Goal: Task Accomplishment & Management: Manage account settings

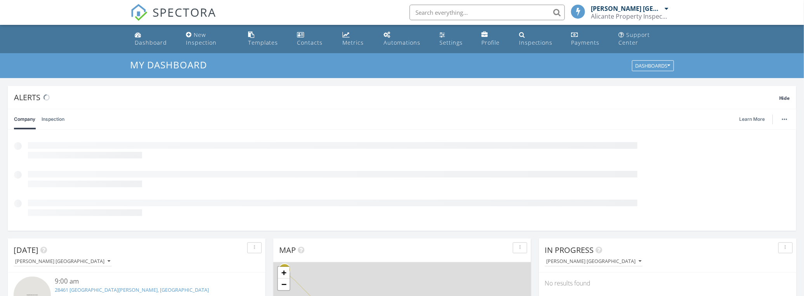
scroll to position [3, 4]
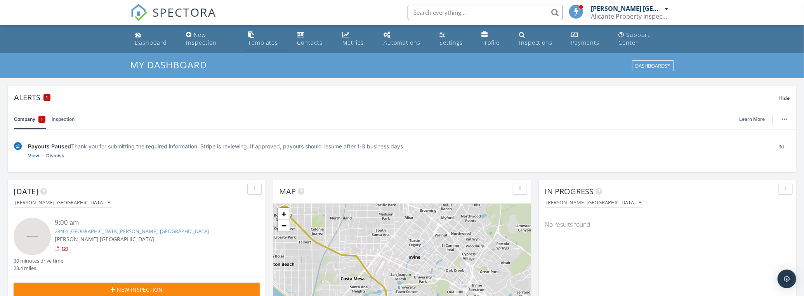
click at [270, 43] on div "Templates" at bounding box center [263, 42] width 30 height 7
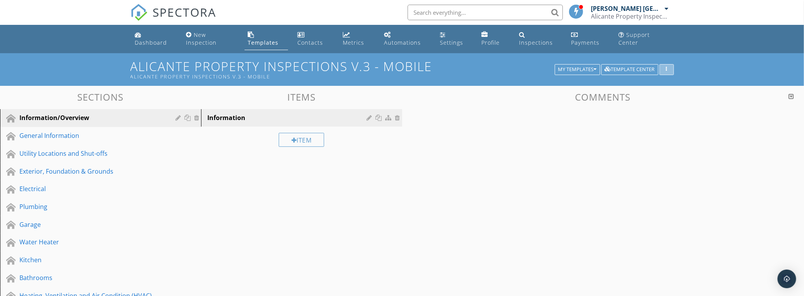
click at [670, 66] on button "button" at bounding box center [667, 69] width 14 height 11
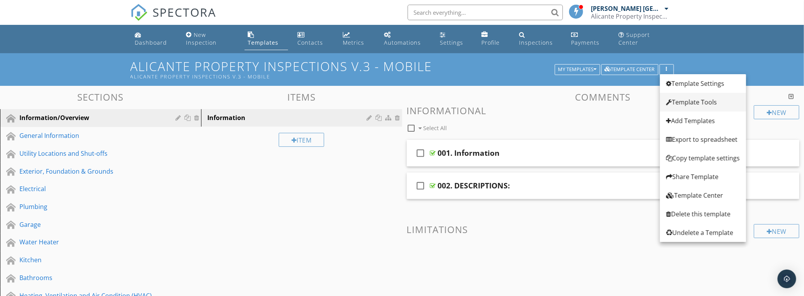
click at [692, 100] on div "Template Tools" at bounding box center [704, 101] width 74 height 9
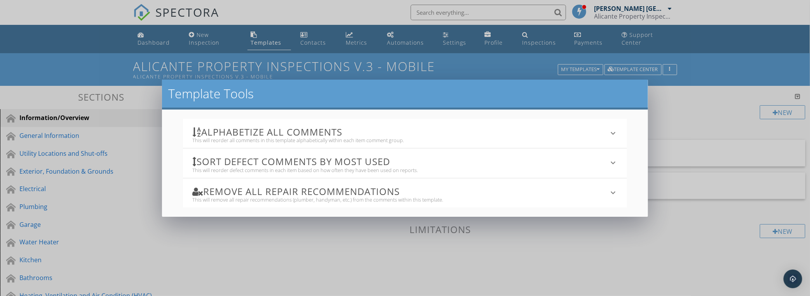
click at [282, 131] on h3 "Alphabetize All Comments" at bounding box center [400, 132] width 416 height 10
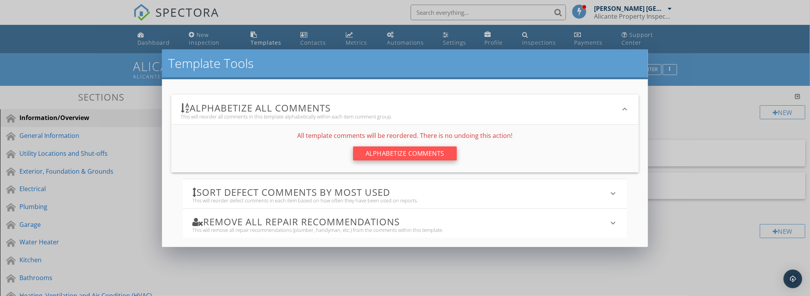
click at [408, 148] on div "Alphabetize Comments" at bounding box center [405, 153] width 104 height 14
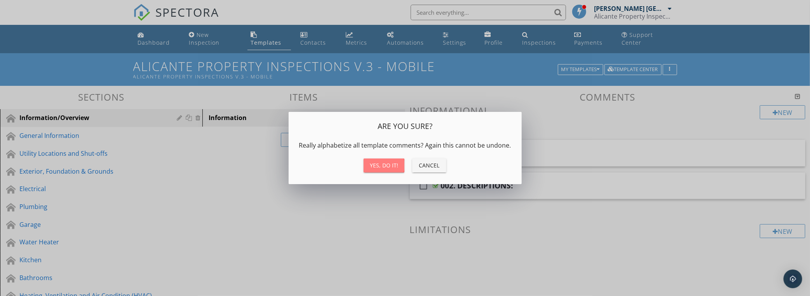
click at [383, 167] on div "Yes, do it!" at bounding box center [384, 165] width 28 height 8
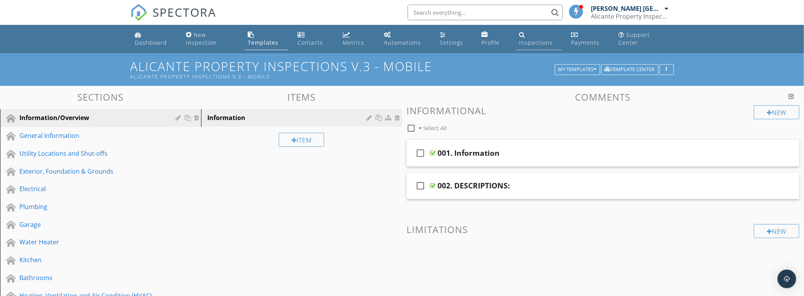
click at [541, 35] on link "Inspections" at bounding box center [539, 39] width 46 height 22
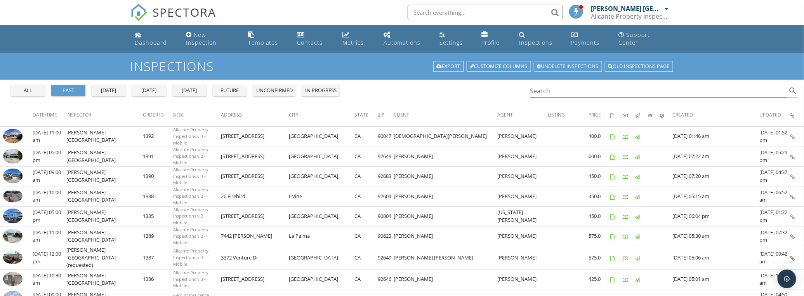
click at [158, 91] on div "today" at bounding box center [149, 91] width 28 height 8
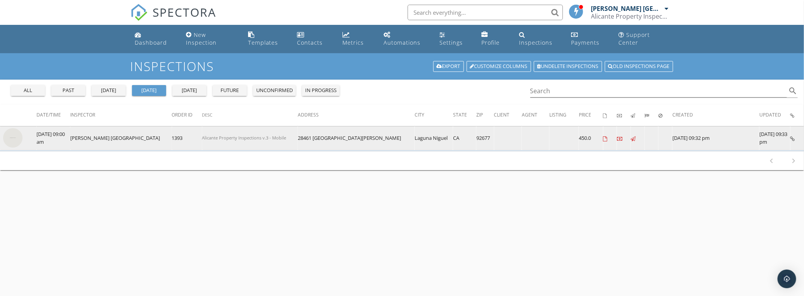
click at [15, 132] on img at bounding box center [12, 137] width 19 height 19
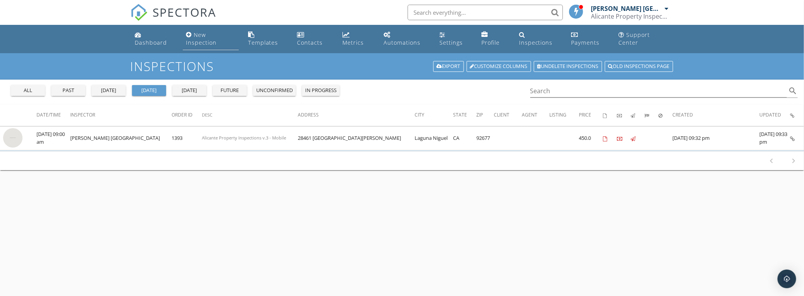
click at [200, 44] on div "New Inspection" at bounding box center [201, 38] width 31 height 15
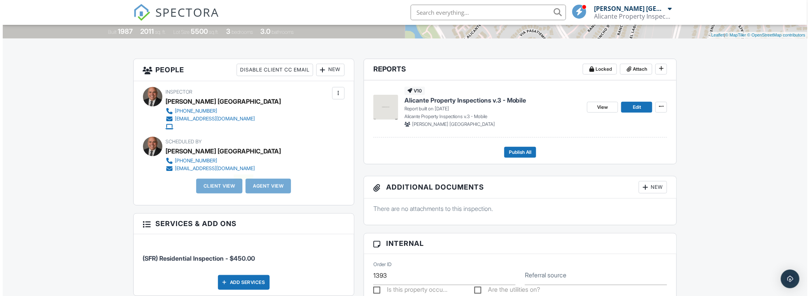
scroll to position [176, 0]
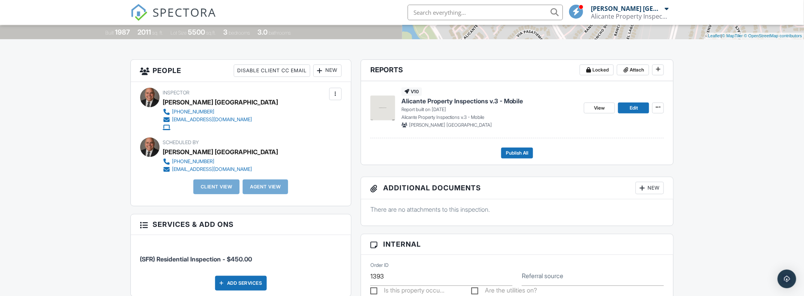
click at [319, 67] on div at bounding box center [320, 71] width 8 height 8
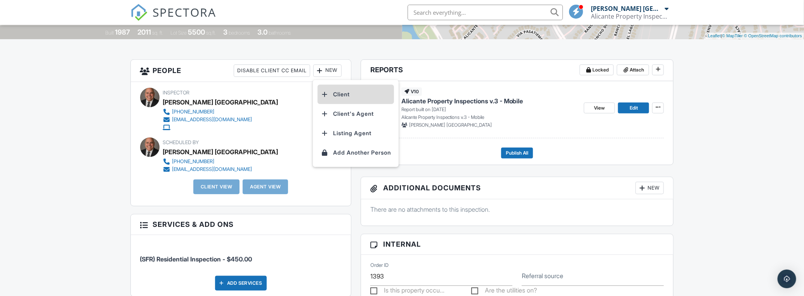
click at [339, 95] on li "Client" at bounding box center [356, 94] width 77 height 19
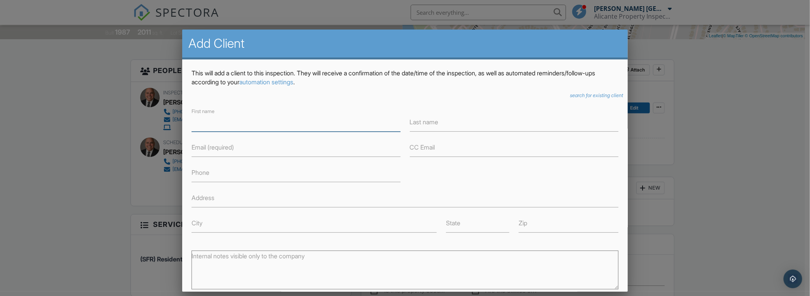
click at [215, 127] on input "First name" at bounding box center [295, 122] width 209 height 19
type input "Phillipe"
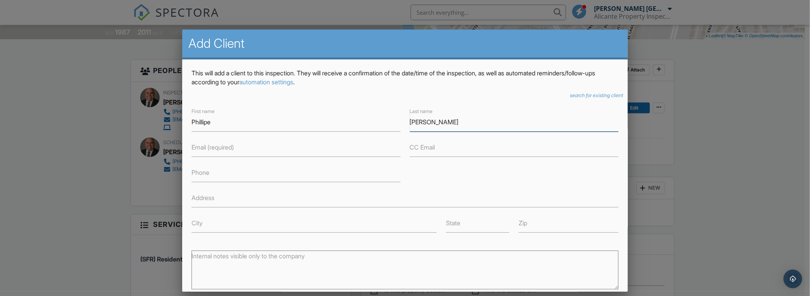
type input "[PERSON_NAME]"
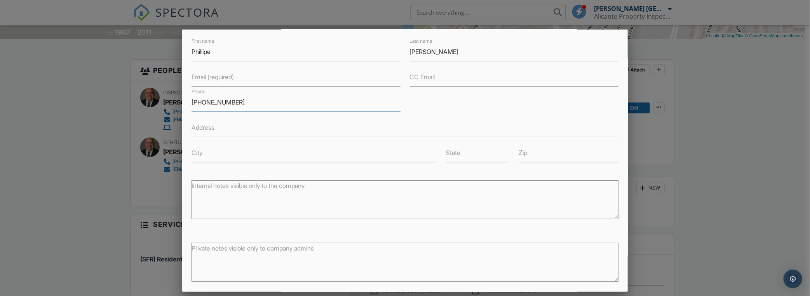
scroll to position [102, 0]
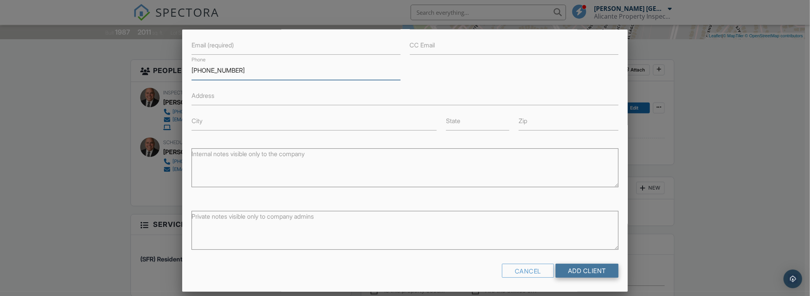
type input "[PHONE_NUMBER]"
click at [593, 269] on input "Add Client" at bounding box center [586, 271] width 63 height 14
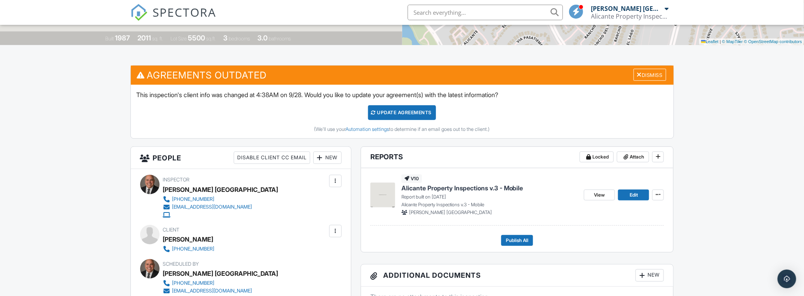
scroll to position [212, 0]
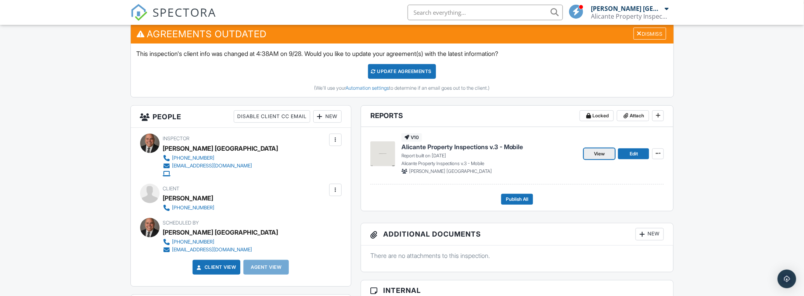
click at [606, 153] on link "View" at bounding box center [599, 153] width 31 height 11
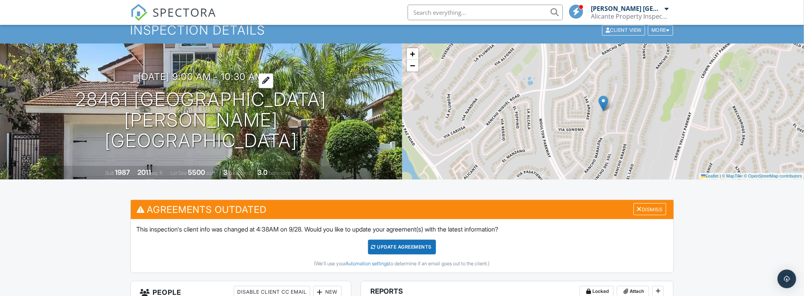
scroll to position [35, 0]
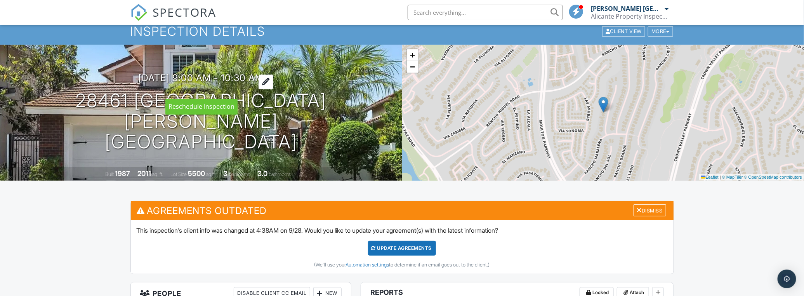
click at [273, 89] on div at bounding box center [266, 82] width 15 height 14
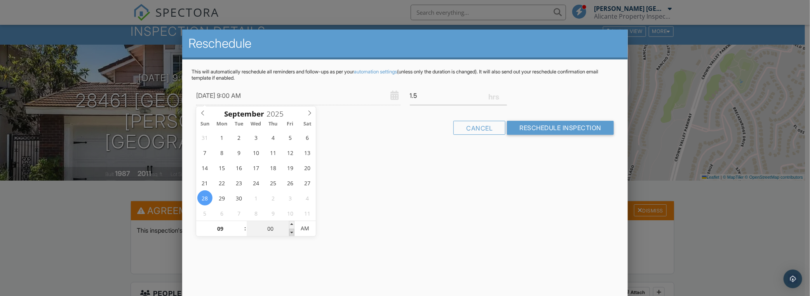
type input "09/28/2025 8:55 AM"
type input "08"
type input "55"
click at [291, 233] on span at bounding box center [291, 233] width 5 height 8
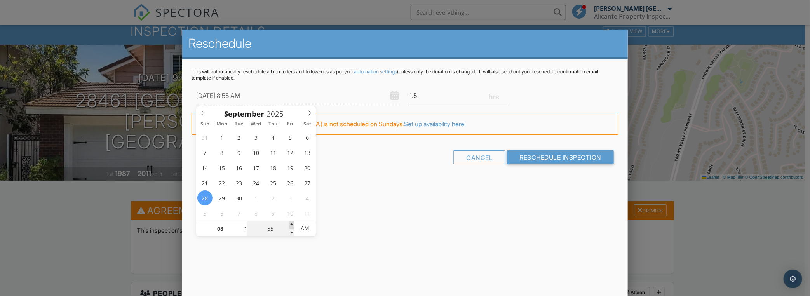
type input "09/28/2025 9:00 AM"
type input "09"
type input "00"
click at [292, 223] on span at bounding box center [291, 225] width 5 height 8
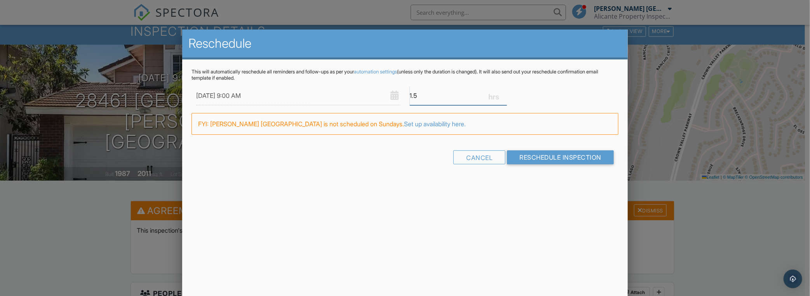
click at [414, 94] on input "1.5" at bounding box center [458, 95] width 97 height 19
type input "1.2"
click at [537, 161] on div "This will automatically reschedule all reminders and follow-ups as per your aut…" at bounding box center [405, 122] width 446 height 126
click at [75, 191] on div at bounding box center [405, 146] width 810 height 370
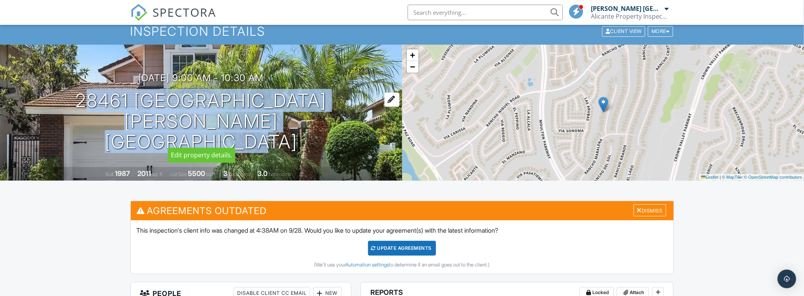
drag, startPoint x: 76, startPoint y: 102, endPoint x: 228, endPoint y: 125, distance: 153.2
click at [228, 125] on h1 "28461 Rancho De Juana Laguna Niguel, CA 92677" at bounding box center [201, 121] width 378 height 61
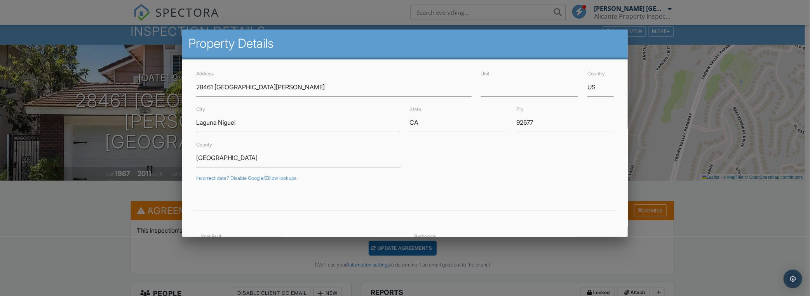
click at [117, 117] on div at bounding box center [405, 146] width 810 height 370
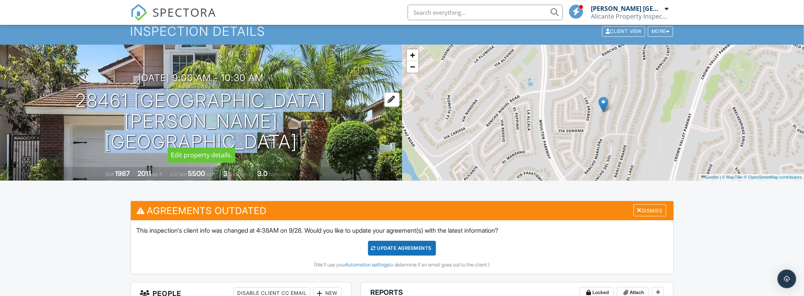
drag, startPoint x: 221, startPoint y: 129, endPoint x: 78, endPoint y: 104, distance: 144.6
click at [78, 104] on h1 "28461 Rancho De Juana Laguna Niguel, CA 92677" at bounding box center [201, 121] width 378 height 61
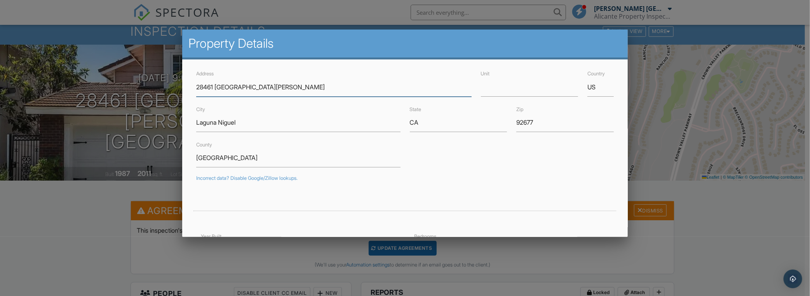
drag, startPoint x: 89, startPoint y: 108, endPoint x: 319, endPoint y: 91, distance: 229.8
click at [319, 91] on input "28461 Rancho De Juana" at bounding box center [333, 87] width 275 height 19
drag, startPoint x: 271, startPoint y: 86, endPoint x: 169, endPoint y: 85, distance: 102.5
click at [109, 212] on div at bounding box center [405, 146] width 810 height 370
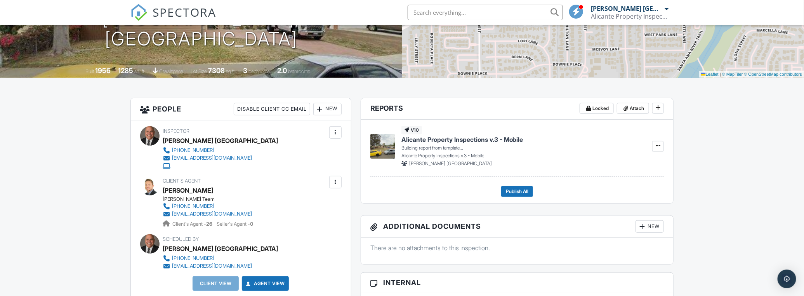
scroll to position [141, 0]
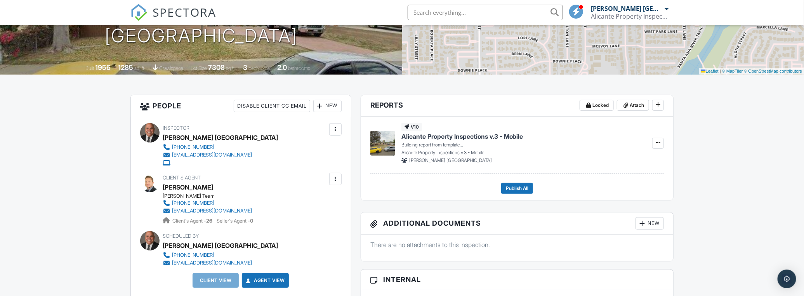
click at [385, 139] on img at bounding box center [383, 143] width 25 height 25
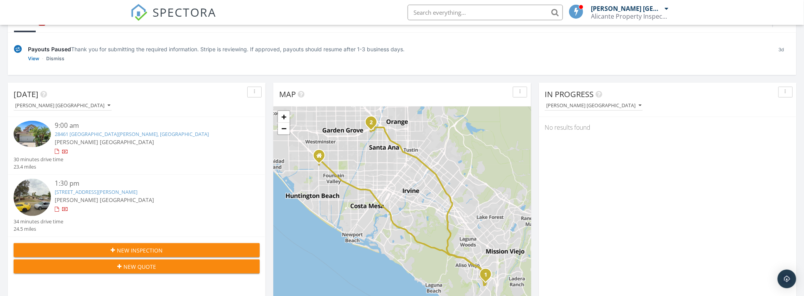
scroll to position [106, 0]
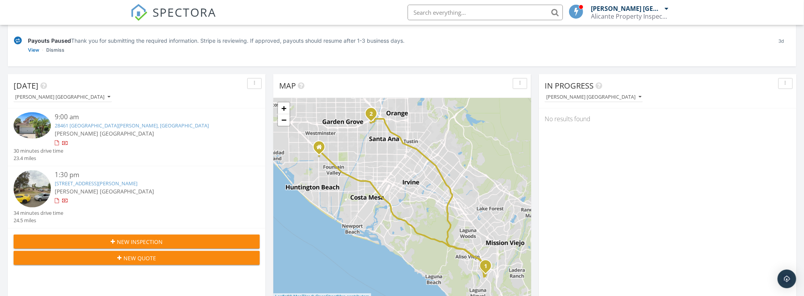
click at [35, 186] on img at bounding box center [32, 188] width 37 height 37
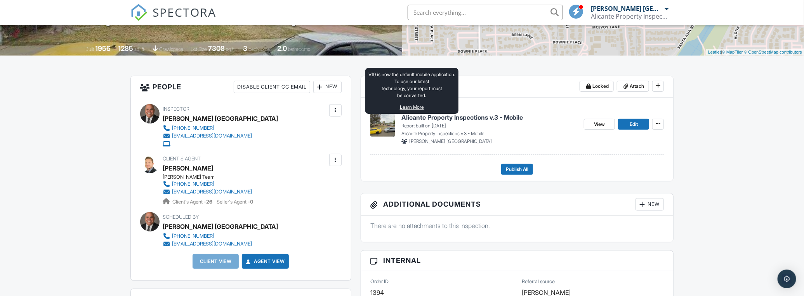
scroll to position [176, 0]
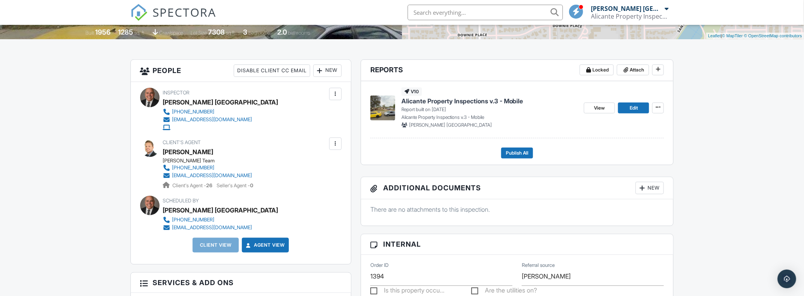
drag, startPoint x: 392, startPoint y: 112, endPoint x: 392, endPoint y: 120, distance: 8.6
click at [392, 112] on img at bounding box center [383, 108] width 25 height 25
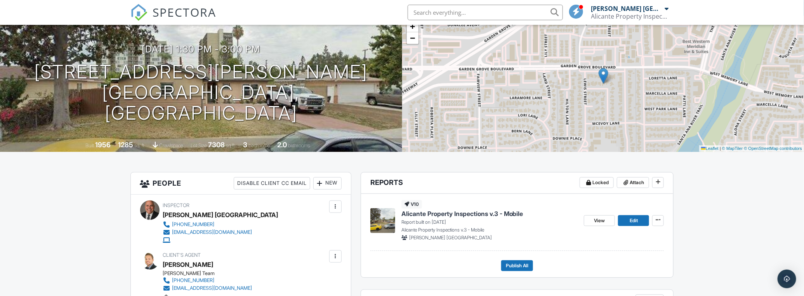
scroll to position [134, 0]
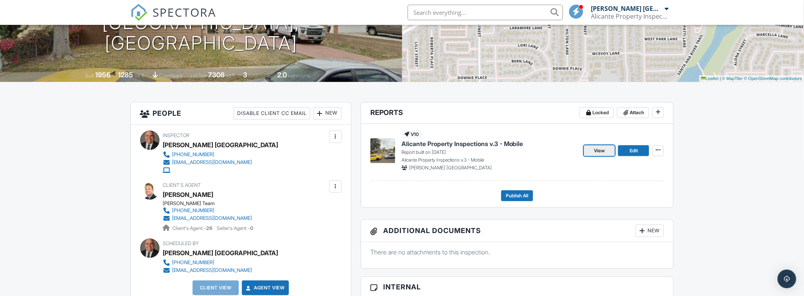
click at [599, 152] on span "View" at bounding box center [599, 151] width 11 height 8
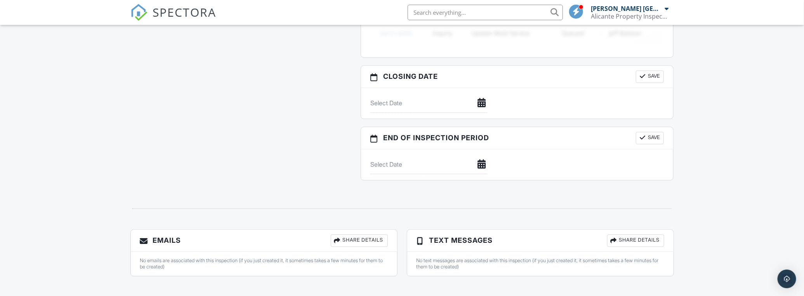
scroll to position [782, 0]
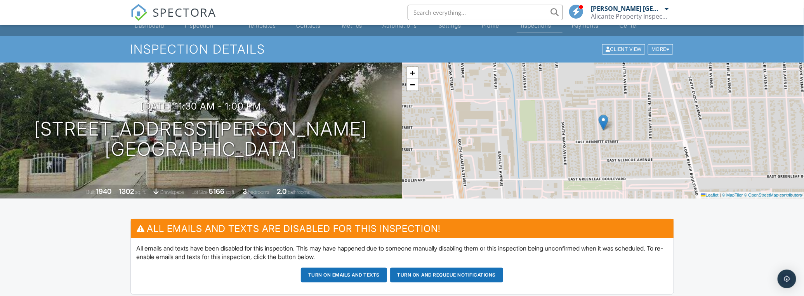
scroll to position [0, 0]
